Goal: Task Accomplishment & Management: Use online tool/utility

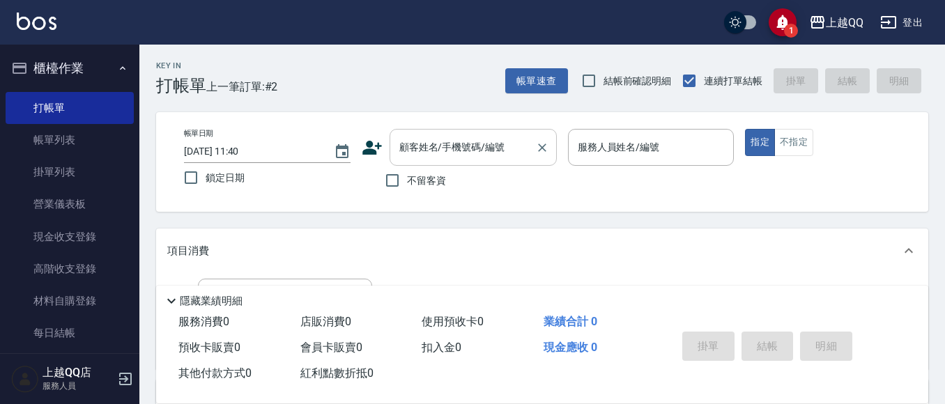
click at [458, 139] on div "顧客姓名/手機號碼/編號 顧客姓名/手機號碼/編號" at bounding box center [473, 147] width 167 height 37
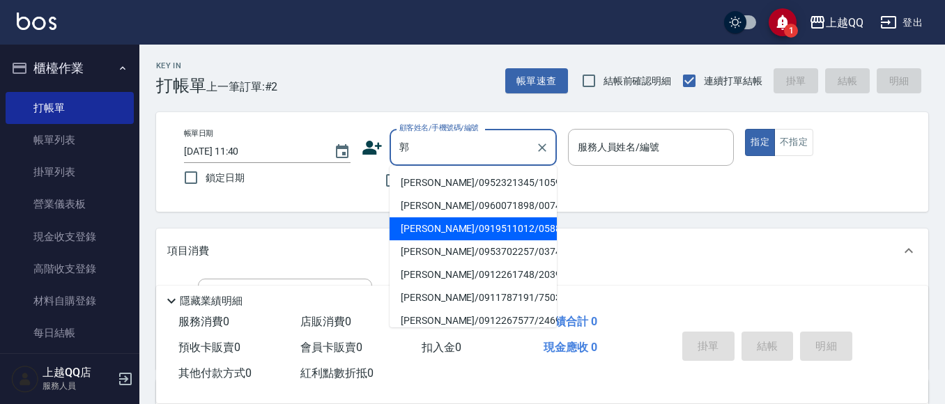
click at [457, 231] on li "[PERSON_NAME]/0919511012/0588" at bounding box center [473, 228] width 167 height 23
type input "[PERSON_NAME]/0919511012/0588"
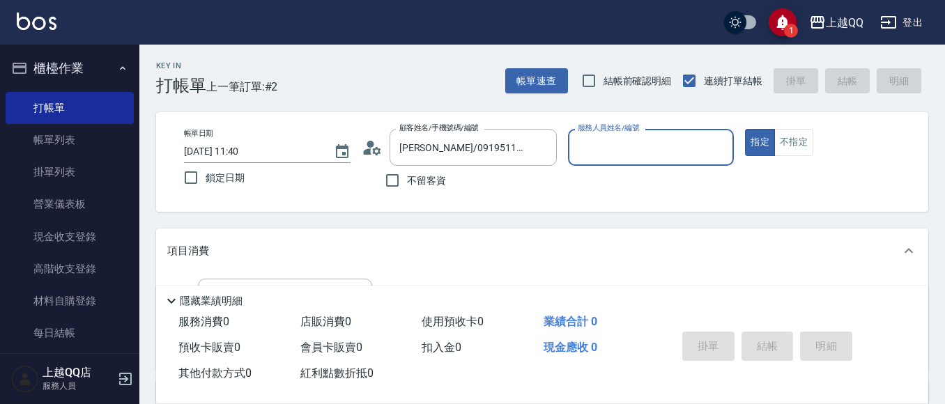
type input "佩怡-3"
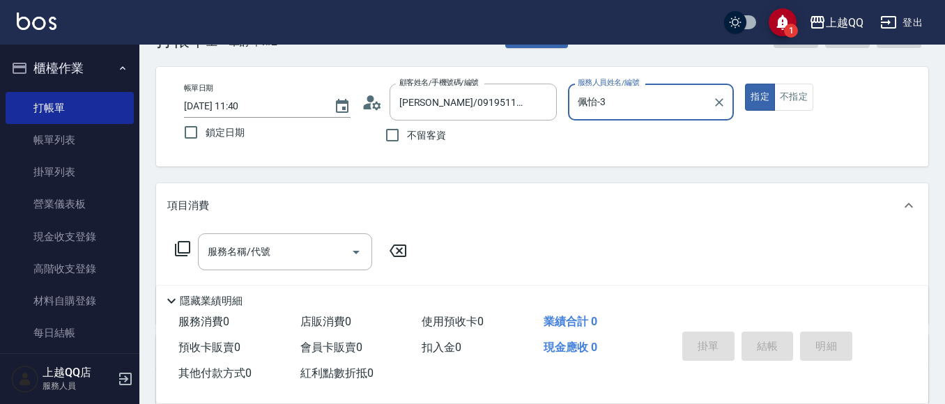
scroll to position [70, 0]
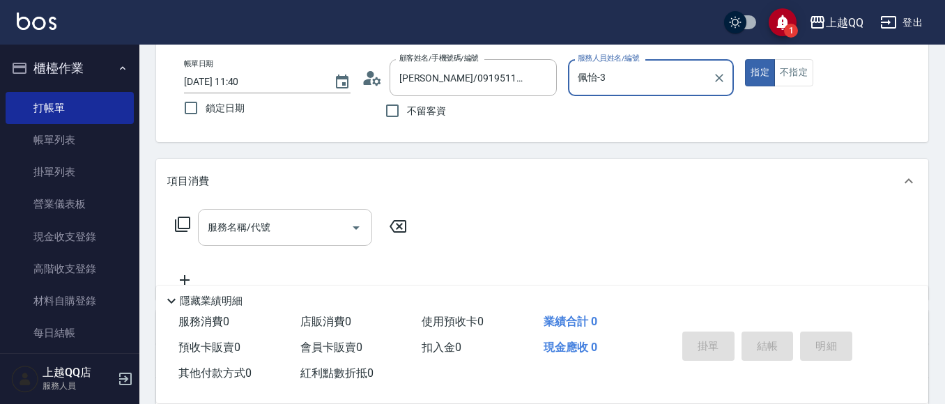
click at [256, 240] on div "服務名稱/代號" at bounding box center [285, 227] width 174 height 37
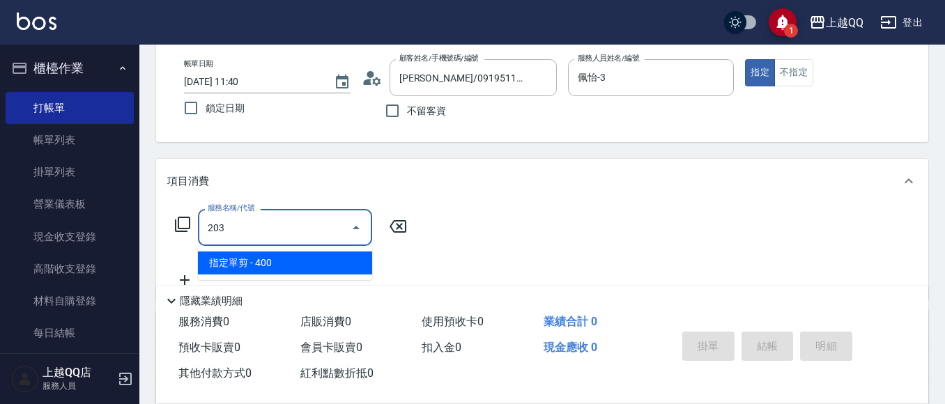
type input "指定單剪(203)"
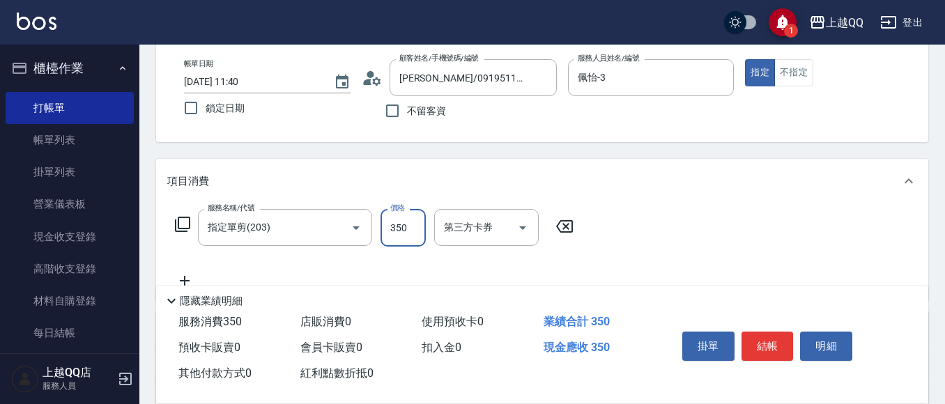
type input "350"
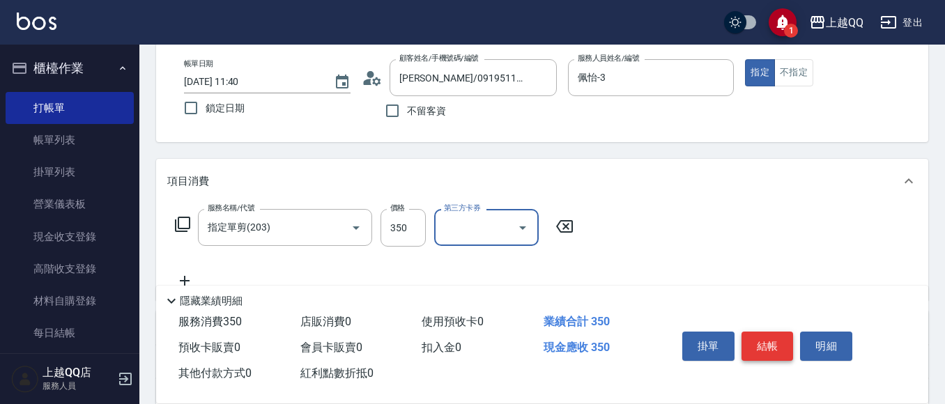
click at [755, 341] on button "結帳" at bounding box center [767, 346] width 52 height 29
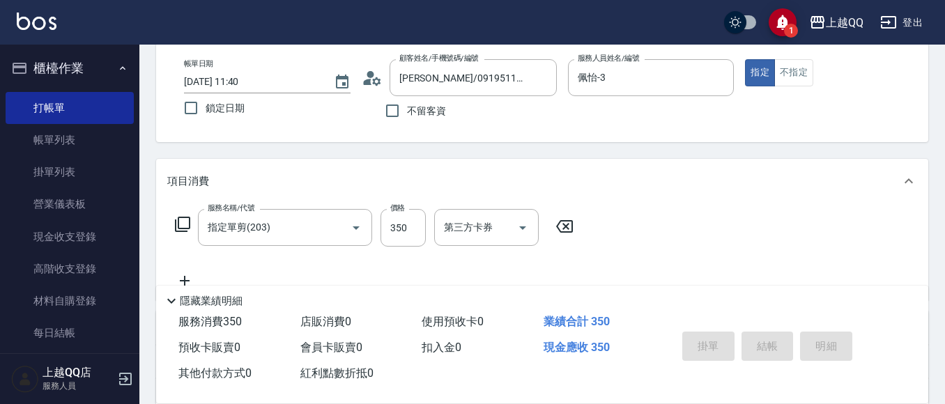
type input "[DATE] 12:58"
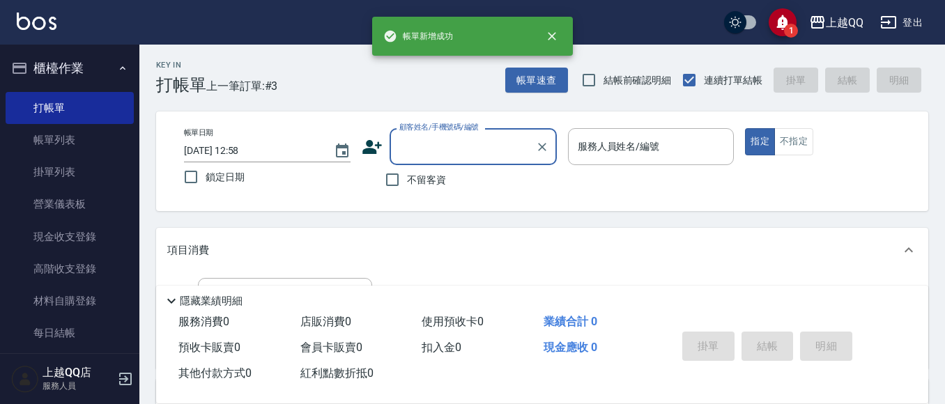
scroll to position [0, 0]
click at [544, 88] on button "帳單速查" at bounding box center [536, 81] width 63 height 26
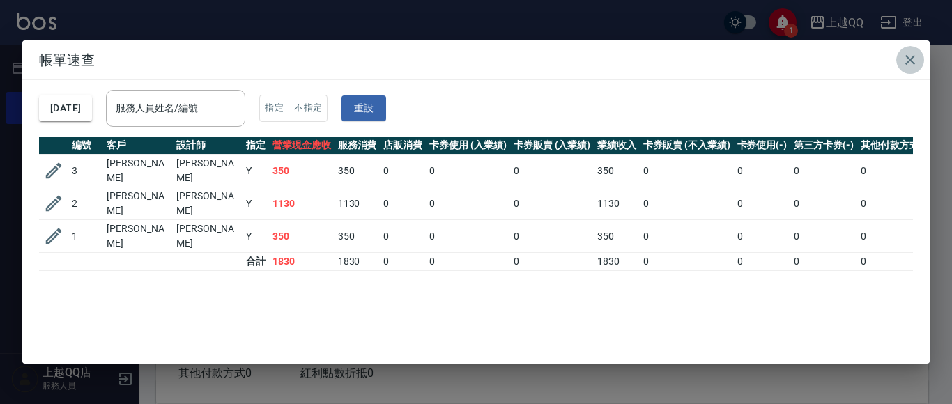
click at [905, 58] on icon "button" at bounding box center [910, 60] width 17 height 17
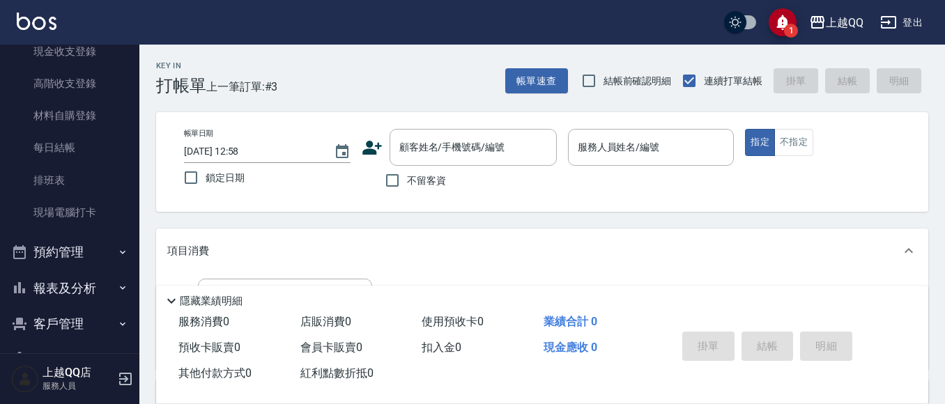
scroll to position [209, 0]
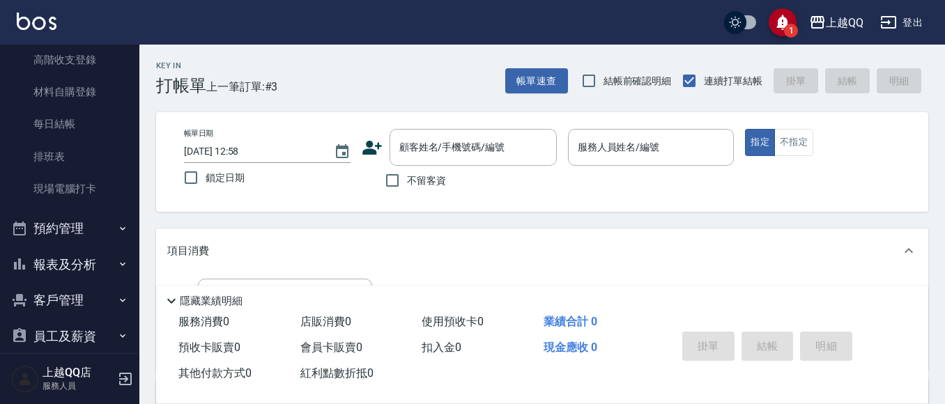
click at [59, 263] on button "報表及分析" at bounding box center [70, 265] width 128 height 36
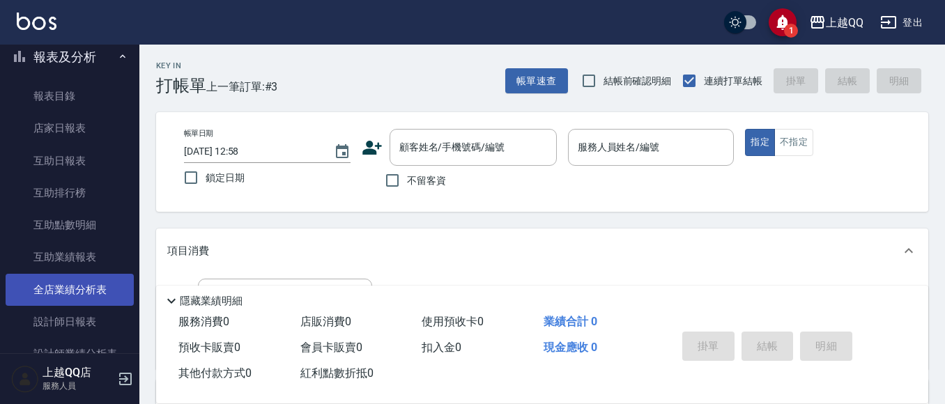
scroll to position [418, 0]
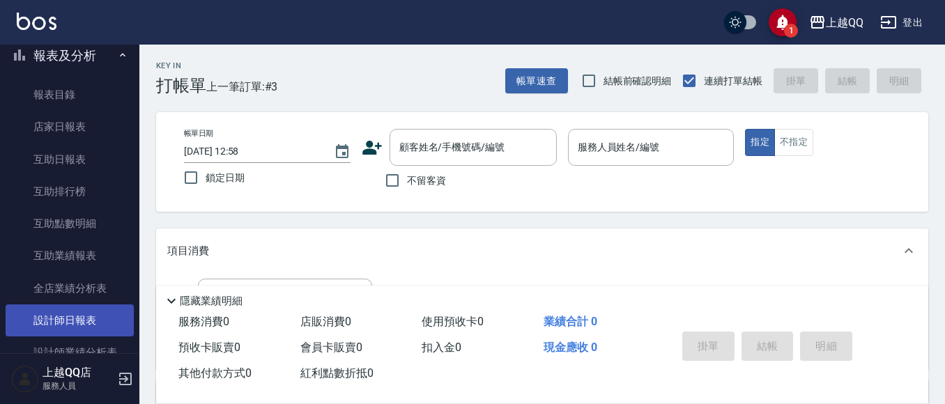
click at [107, 312] on link "設計師日報表" at bounding box center [70, 321] width 128 height 32
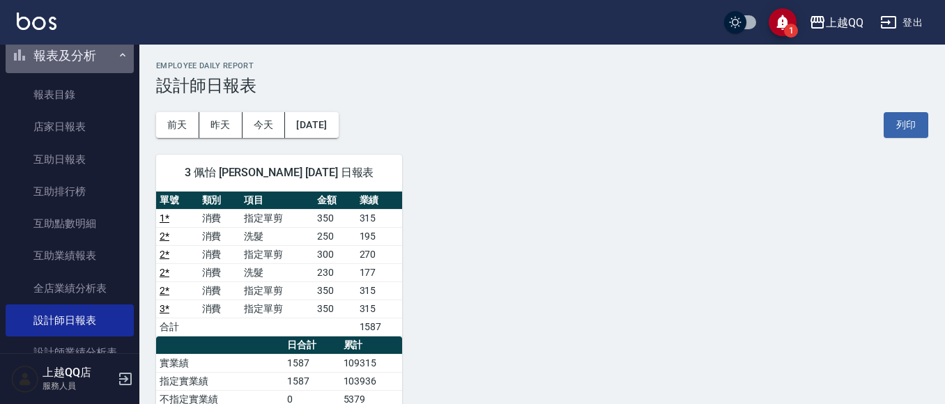
click at [95, 61] on button "報表及分析" at bounding box center [70, 56] width 128 height 36
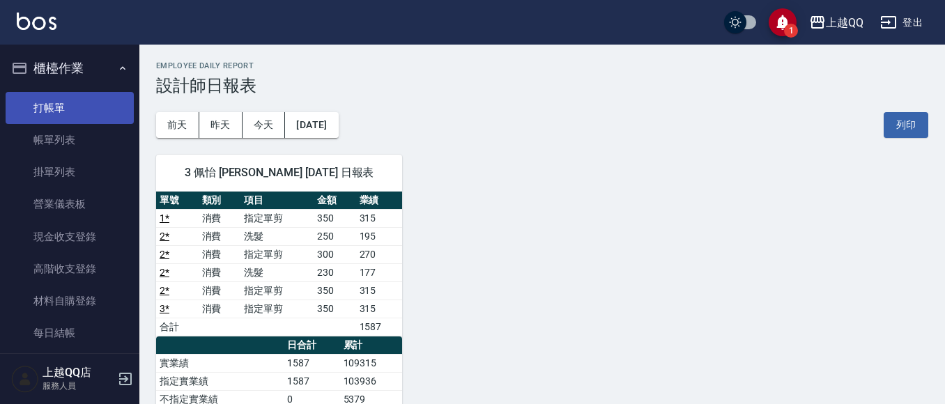
click at [85, 109] on link "打帳單" at bounding box center [70, 108] width 128 height 32
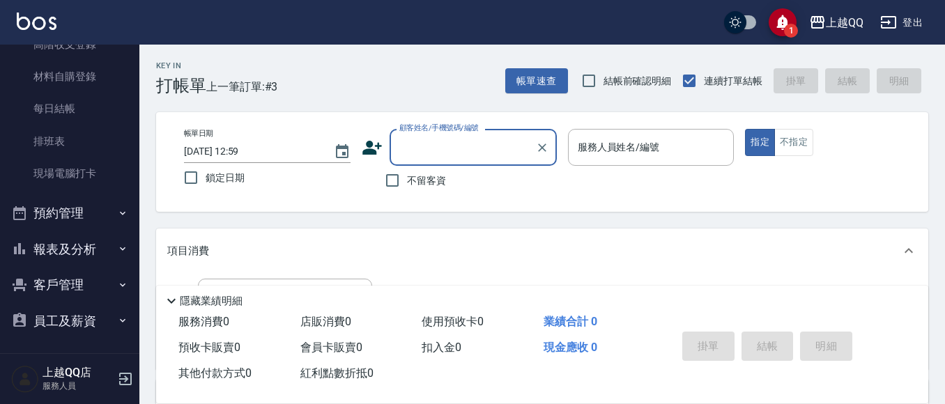
scroll to position [226, 0]
click at [83, 241] on button "報表及分析" at bounding box center [70, 247] width 128 height 36
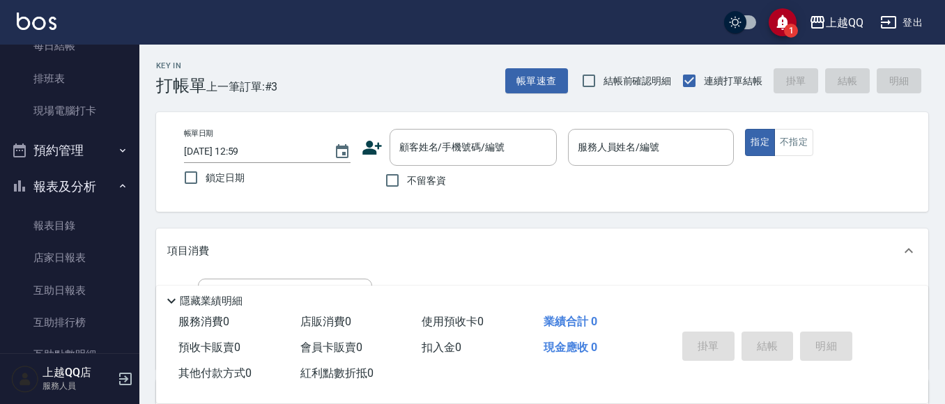
scroll to position [366, 0]
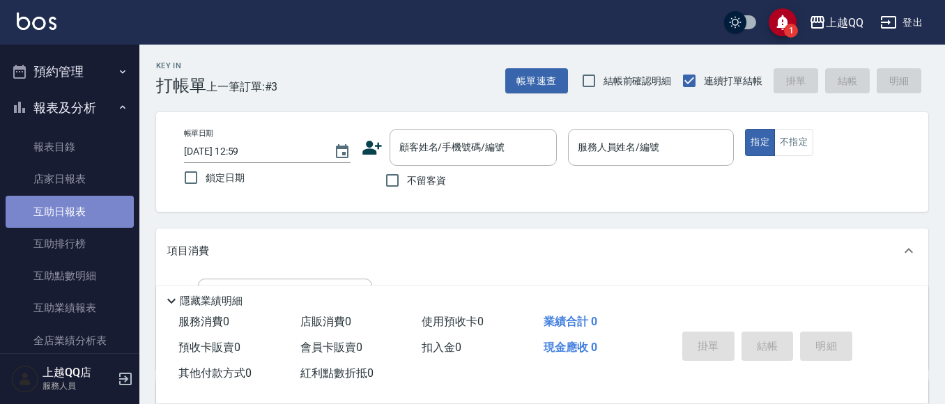
click at [80, 217] on link "互助日報表" at bounding box center [70, 212] width 128 height 32
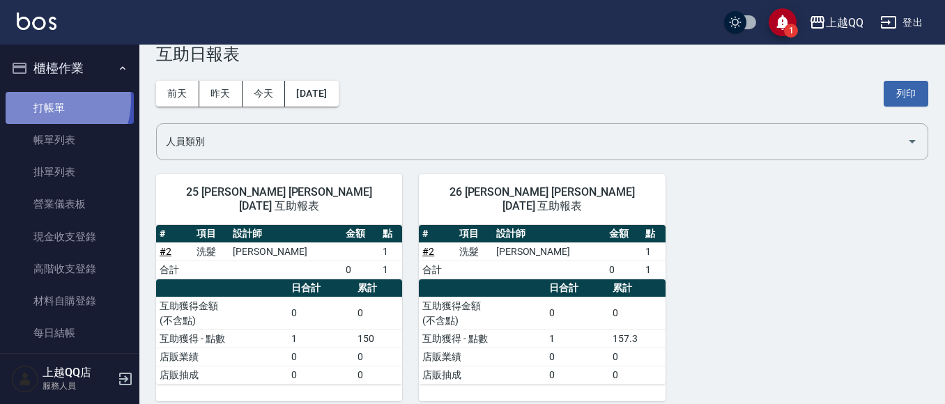
click at [45, 100] on link "打帳單" at bounding box center [70, 108] width 128 height 32
